Goal: Transaction & Acquisition: Download file/media

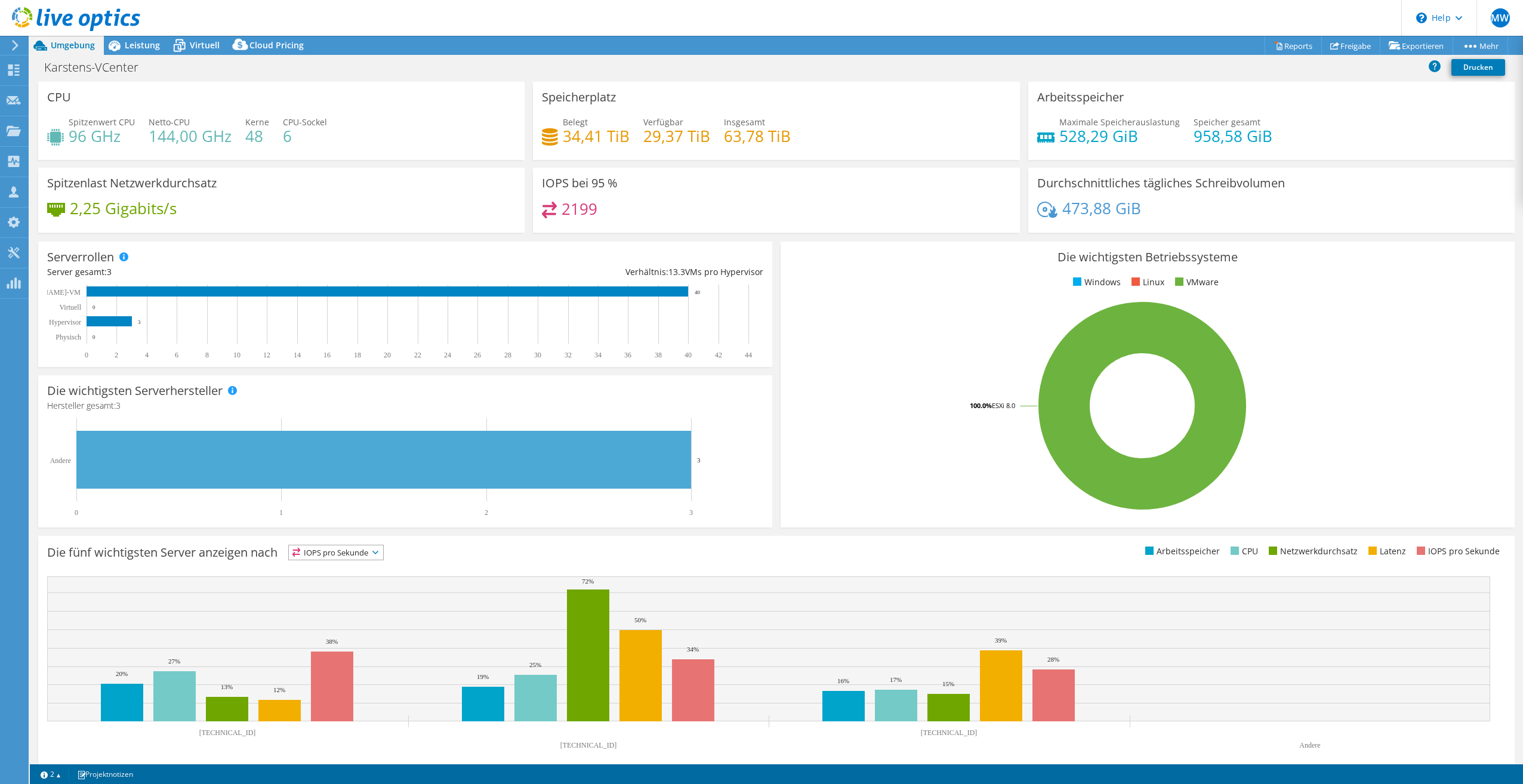
select select "USD"
click at [1421, 47] on link "Exportieren" at bounding box center [1416, 46] width 74 height 18
click at [1296, 46] on link "Reports" at bounding box center [1294, 46] width 58 height 18
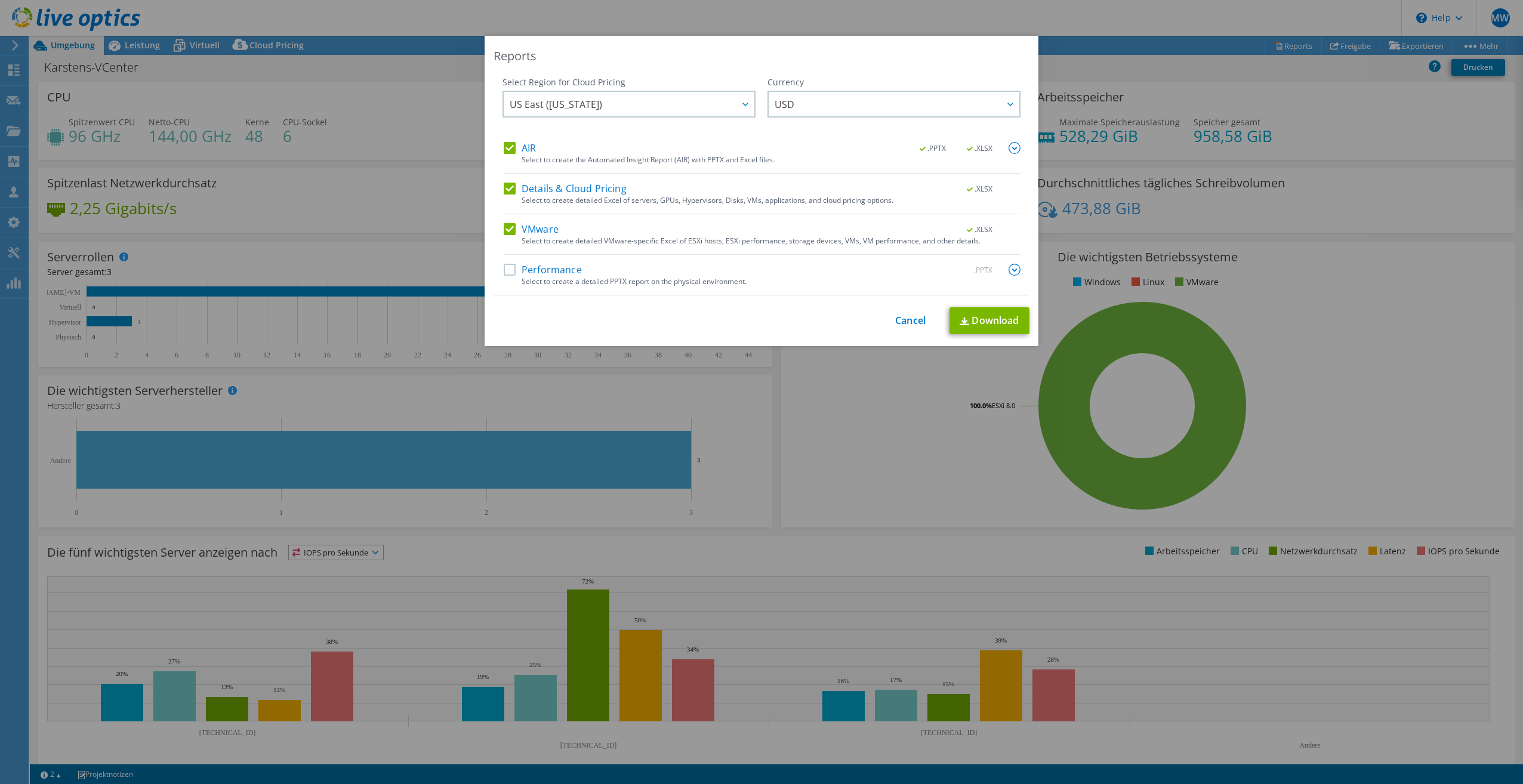
click at [514, 140] on div "Select Region for Cloud Pricing Asia Pacific ([GEOGRAPHIC_DATA]) [GEOGRAPHIC_DA…" at bounding box center [629, 109] width 253 height 66
click at [514, 145] on label "AIR" at bounding box center [520, 147] width 32 height 12
click at [0, 0] on input "AIR" at bounding box center [0, 0] width 0 height 0
click at [537, 197] on div "Select to create detailed Excel of servers, GPUs, Hypervisors, Disks, VMs, appl…" at bounding box center [770, 201] width 499 height 8
click at [536, 189] on label "Details & Cloud Pricing" at bounding box center [565, 188] width 123 height 12
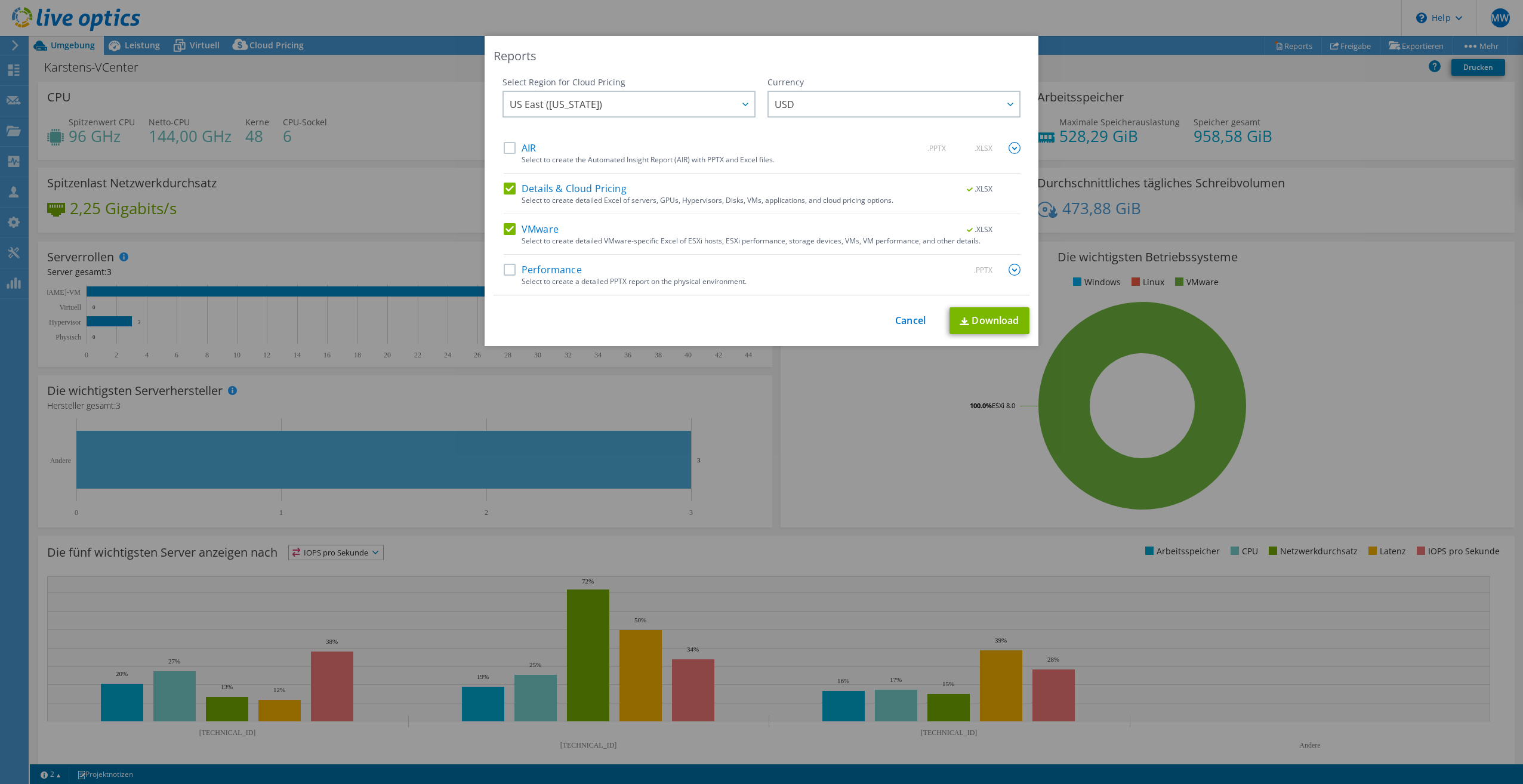
click at [0, 0] on input "Details & Cloud Pricing" at bounding box center [0, 0] width 0 height 0
click at [985, 321] on link "Download" at bounding box center [989, 320] width 80 height 27
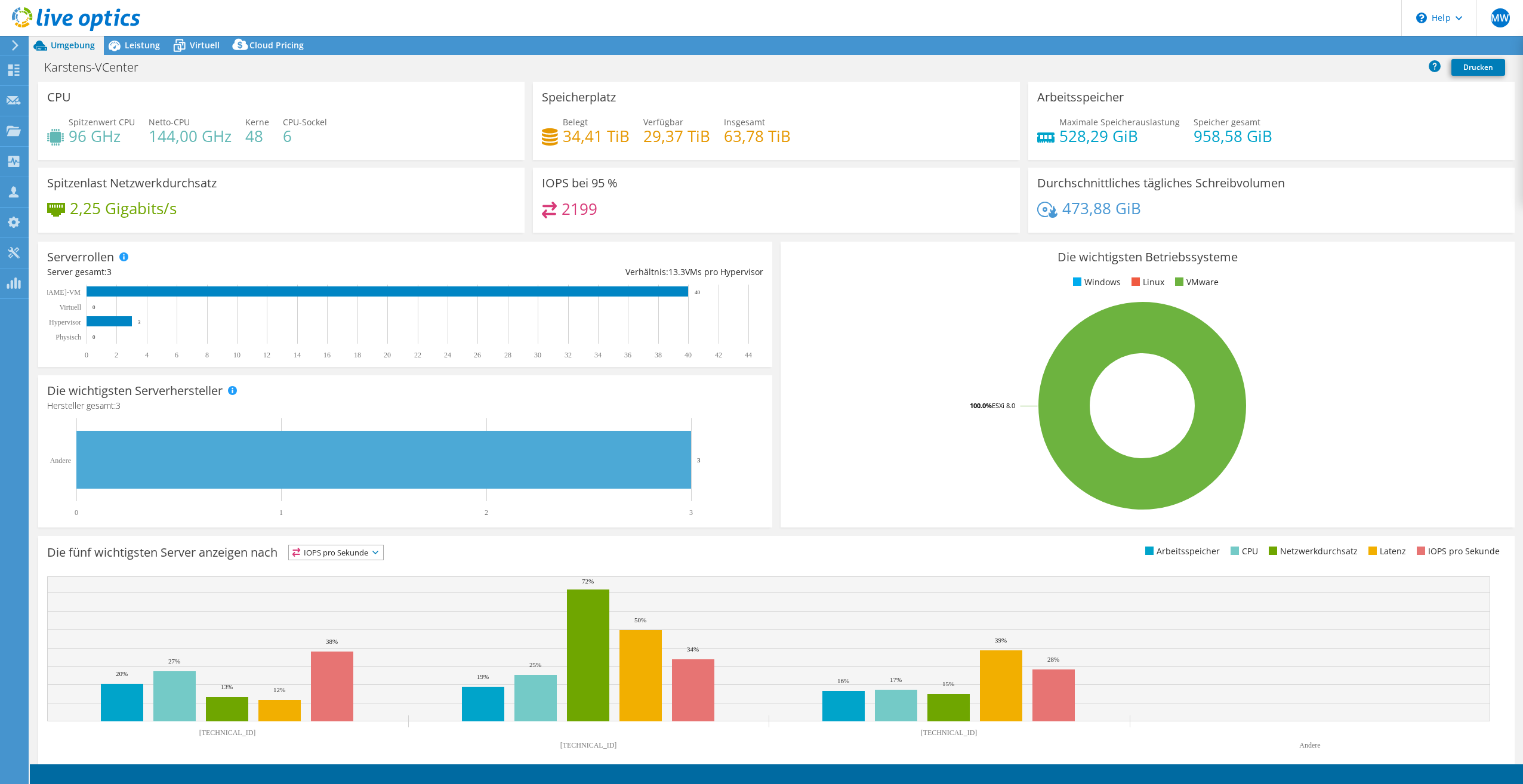
select select "USD"
click at [16, 70] on icon at bounding box center [13, 70] width 14 height 11
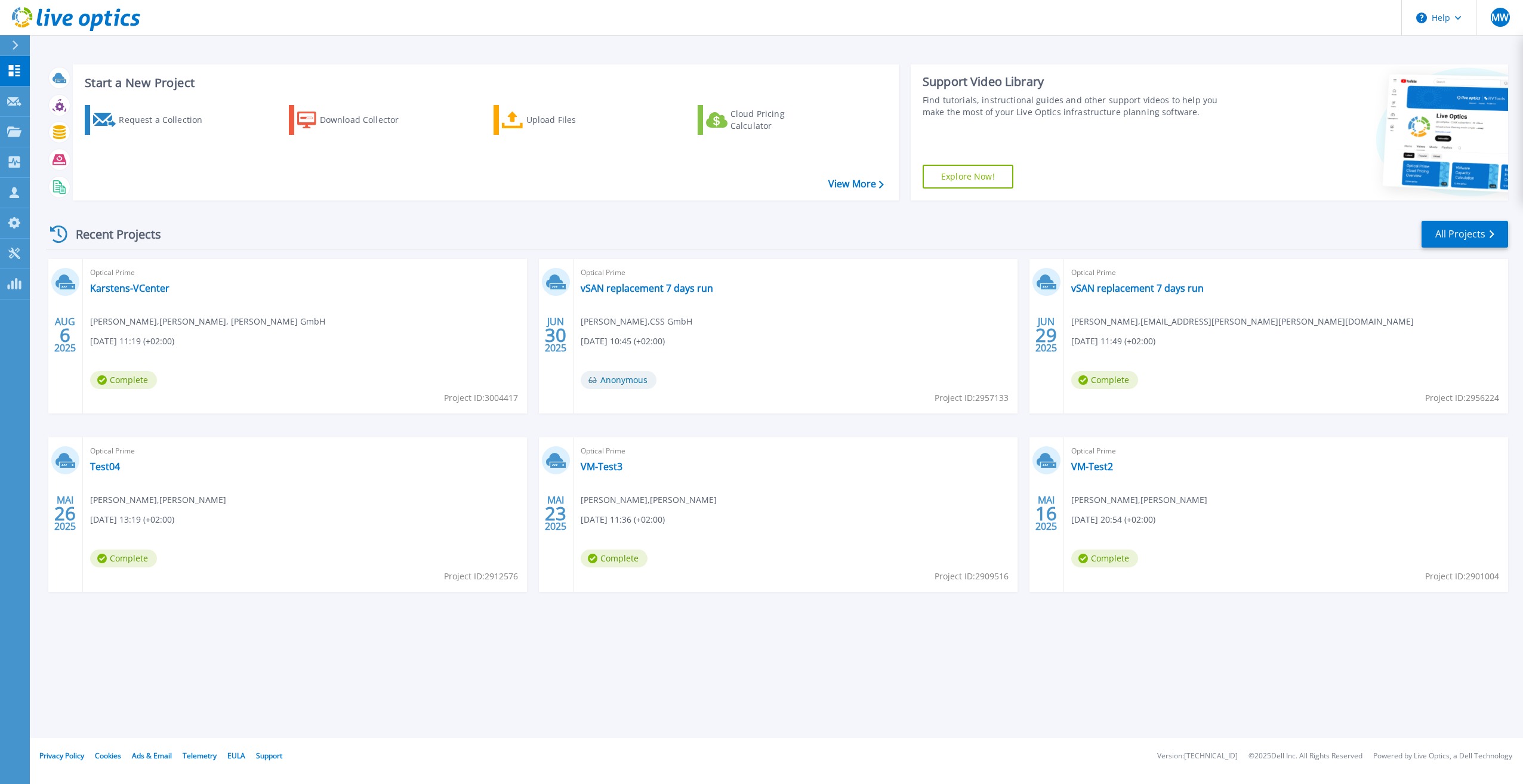
click at [499, 400] on span "Project ID: 3004417" at bounding box center [481, 398] width 74 height 13
copy span "3004417"
